Goal: Find specific page/section

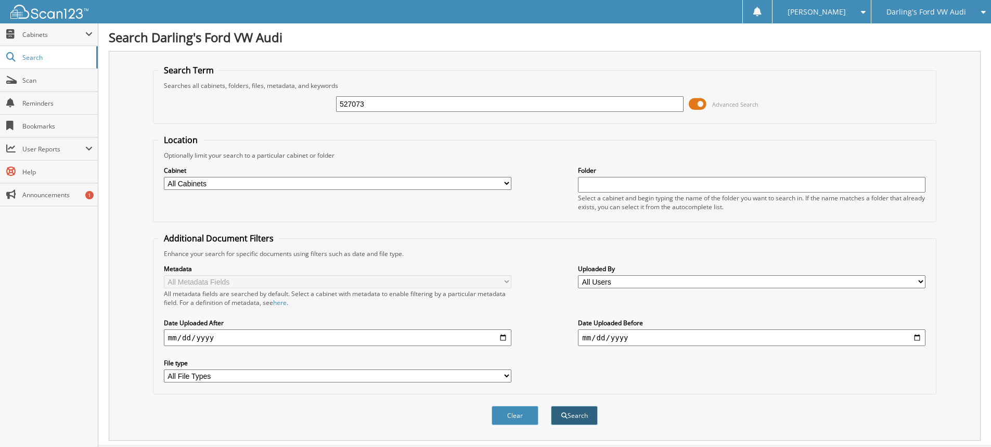
type input "527073"
click at [575, 419] on button "Search" at bounding box center [574, 415] width 47 height 19
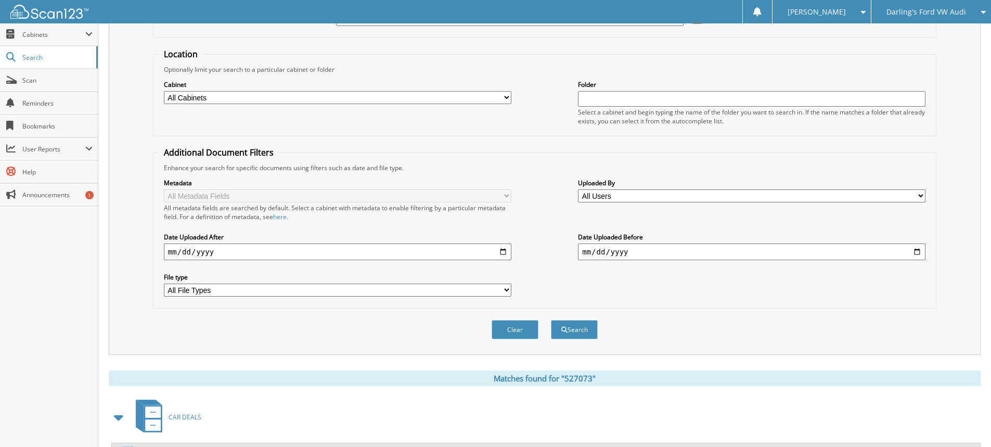
scroll to position [198, 0]
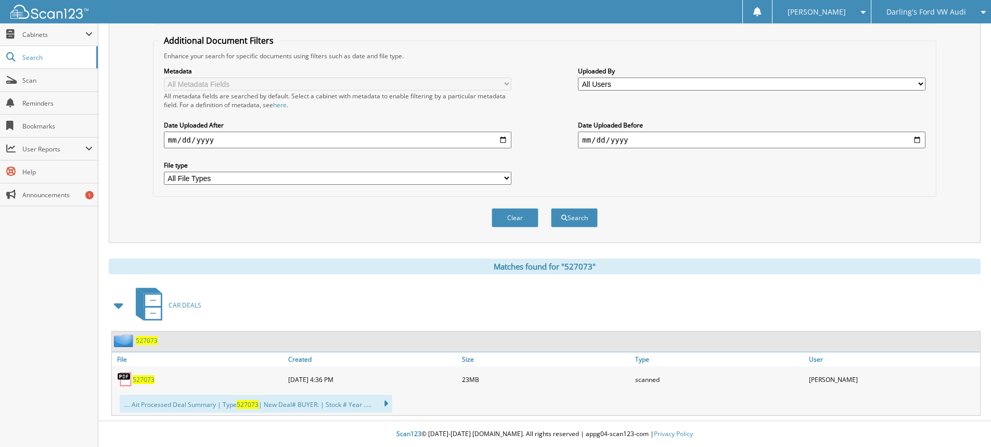
click at [143, 382] on span "527073" at bounding box center [144, 379] width 22 height 9
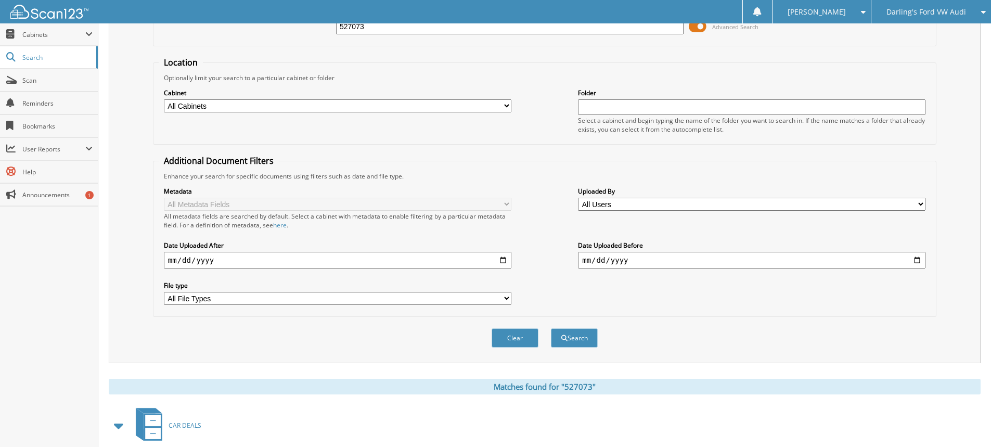
scroll to position [0, 0]
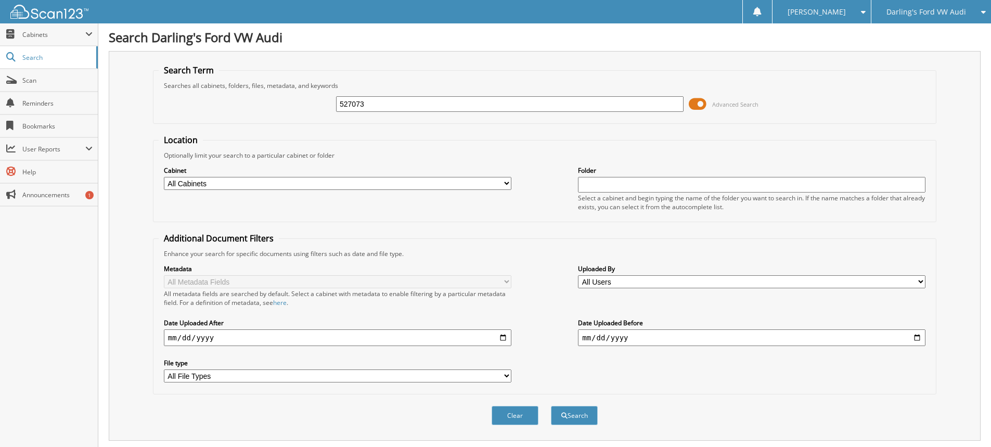
drag, startPoint x: 375, startPoint y: 109, endPoint x: 261, endPoint y: 114, distance: 114.1
click at [264, 115] on div "527073 Advanced Search" at bounding box center [545, 104] width 772 height 28
type input "579626"
click at [570, 407] on button "Search" at bounding box center [574, 415] width 47 height 19
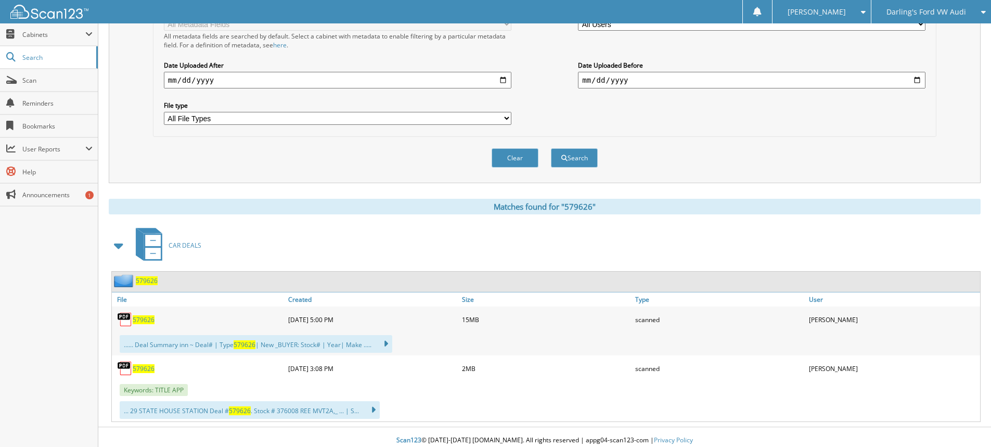
scroll to position [260, 0]
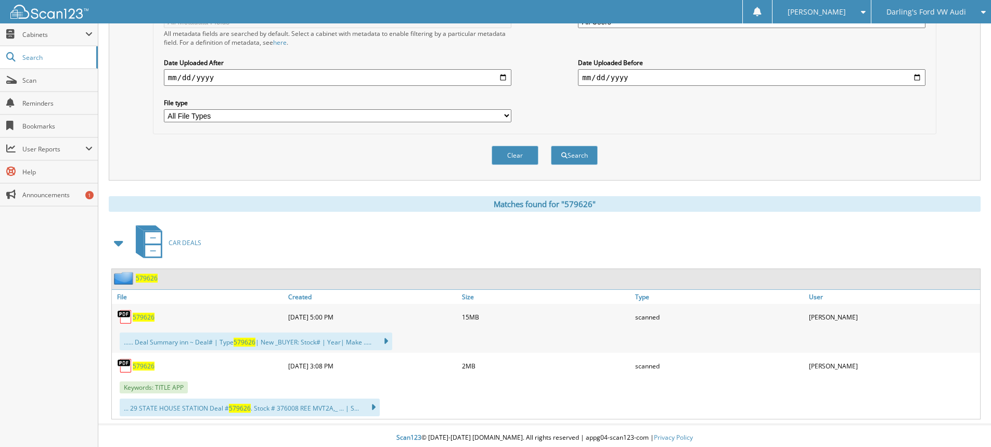
click at [141, 317] on span "579626" at bounding box center [144, 317] width 22 height 9
